Goal: Information Seeking & Learning: Learn about a topic

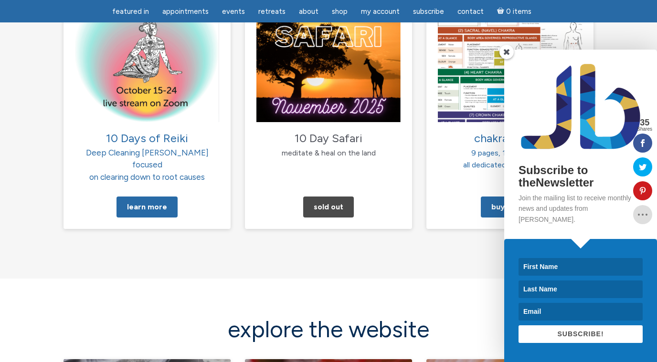
scroll to position [1072, 0]
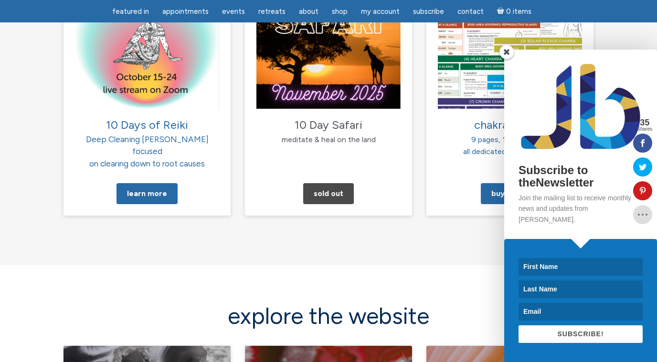
click at [505, 58] on span at bounding box center [506, 52] width 14 height 14
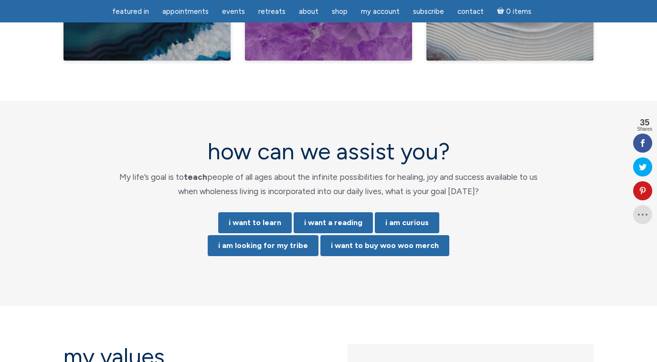
scroll to position [1896, 0]
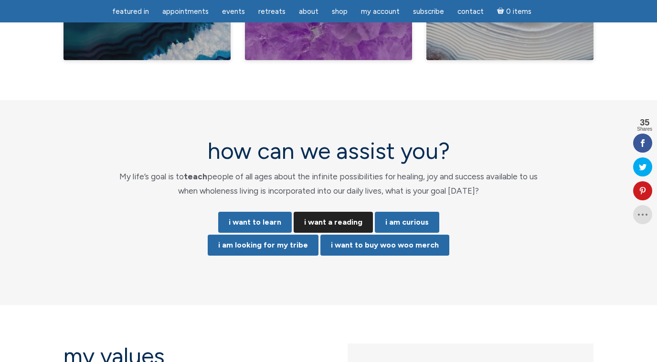
click at [343, 212] on link "i want a reading" at bounding box center [333, 222] width 79 height 21
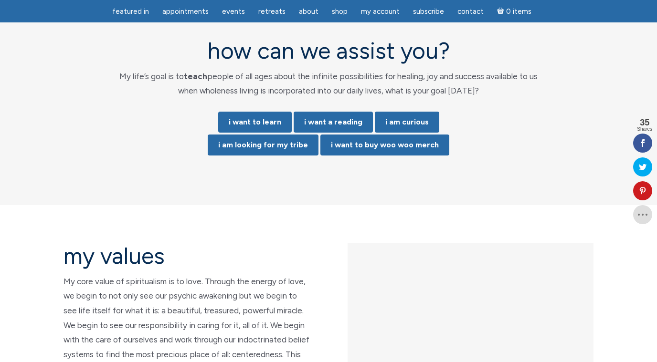
scroll to position [2000, 0]
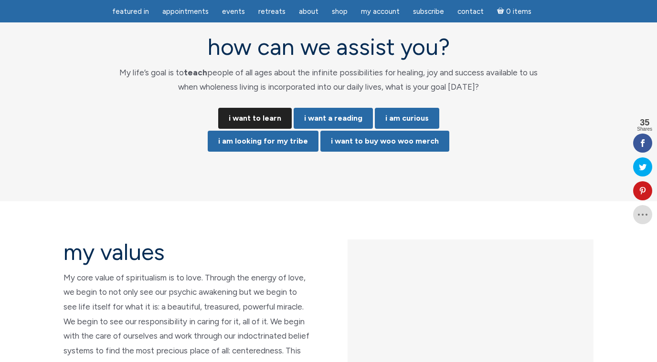
click at [265, 108] on link "i want to learn" at bounding box center [255, 118] width 74 height 21
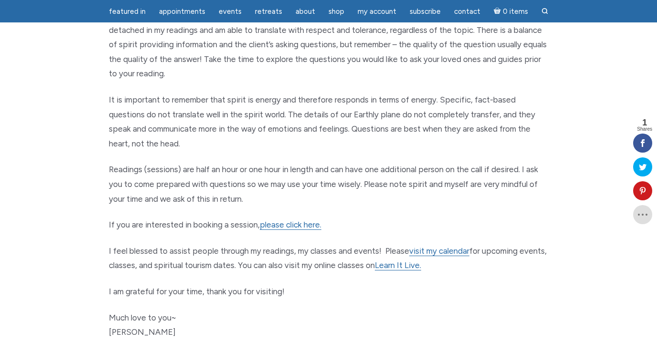
scroll to position [411, 0]
click at [285, 219] on link "please click here." at bounding box center [291, 224] width 62 height 10
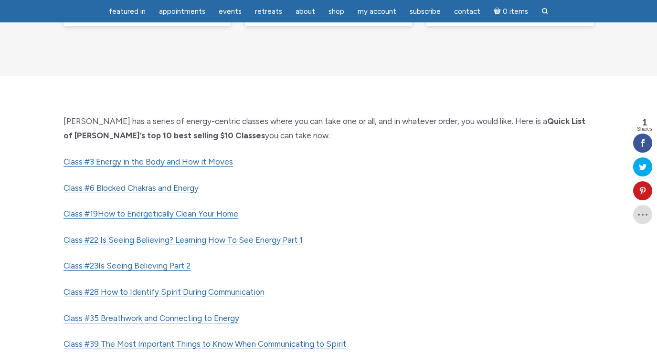
scroll to position [347, 0]
